Goal: Navigation & Orientation: Find specific page/section

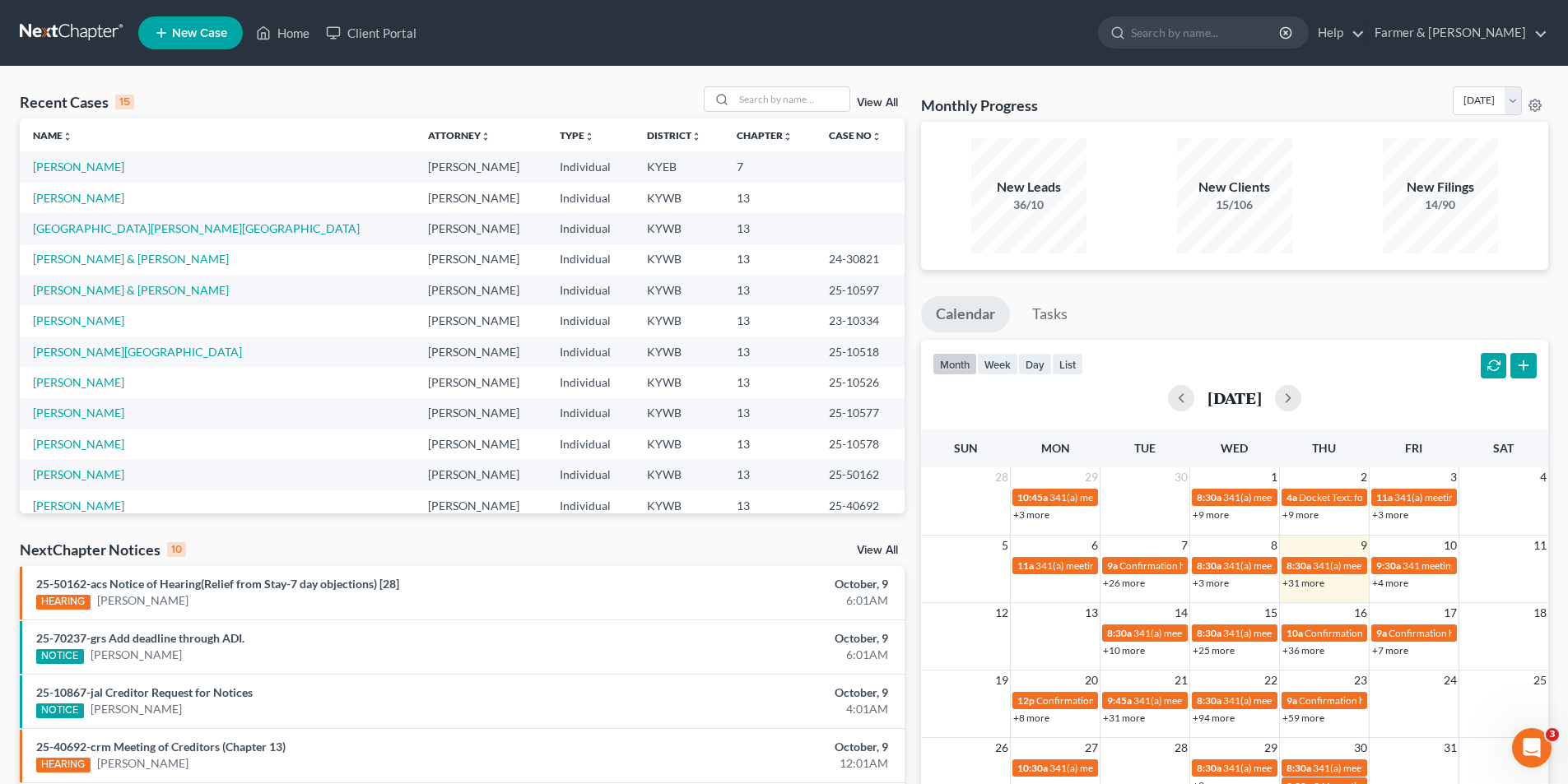
drag, startPoint x: 63, startPoint y: 30, endPoint x: 62, endPoint y: 7, distance: 23.0
click at [63, 29] on link at bounding box center [73, 33] width 106 height 30
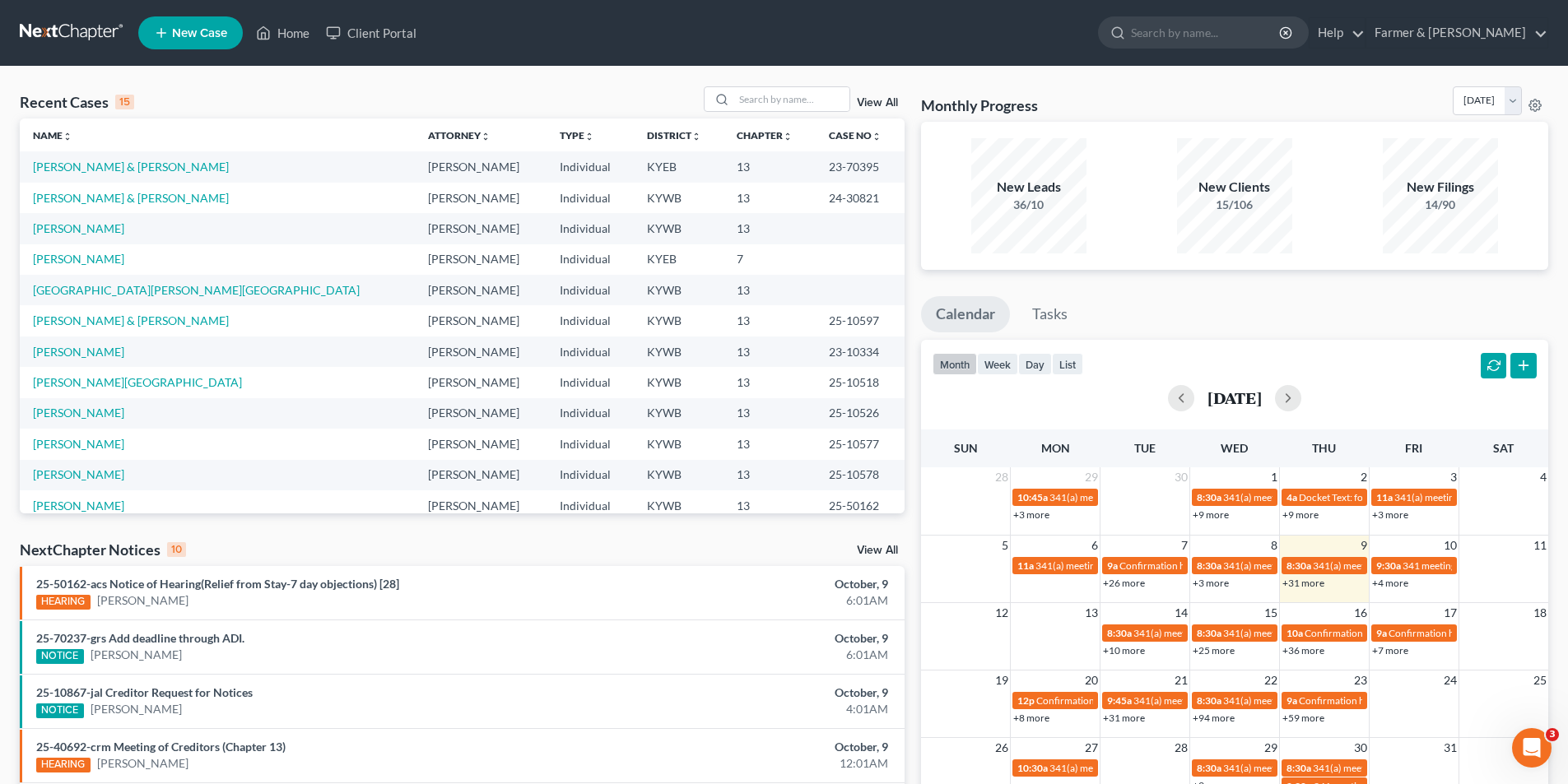
click at [98, 38] on link at bounding box center [73, 33] width 106 height 30
